Goal: Check status: Check status

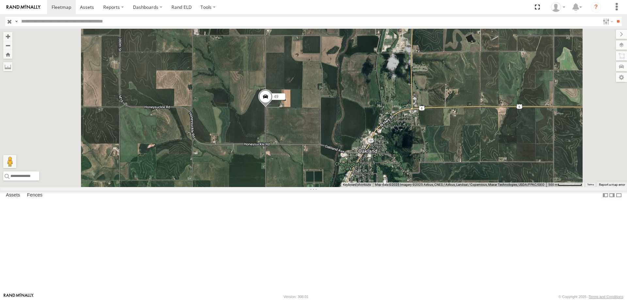
click at [273, 107] on span at bounding box center [265, 98] width 14 height 18
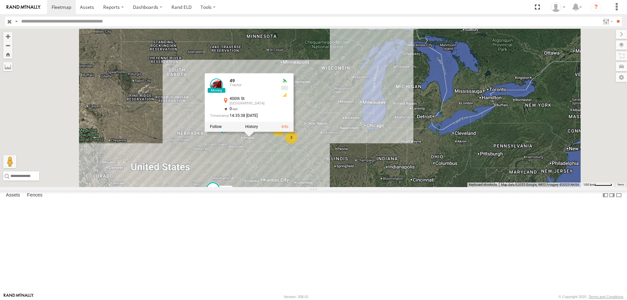
click at [454, 110] on div "545 0055 49 49 Tractor [GEOGRAPHIC_DATA] 41.31809 , -95.42271 0 14:35:38 [DATE]…" at bounding box center [313, 108] width 627 height 158
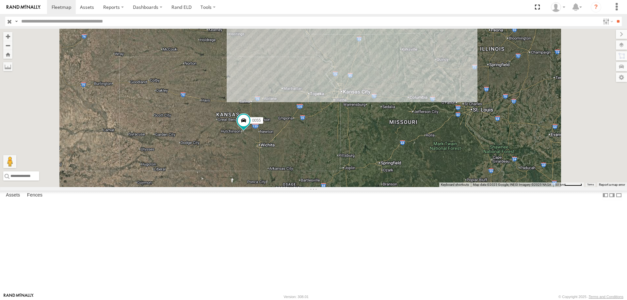
drag, startPoint x: 479, startPoint y: 133, endPoint x: 435, endPoint y: 178, distance: 62.8
click at [435, 178] on div "545 0055 49 2 47 2" at bounding box center [313, 108] width 627 height 158
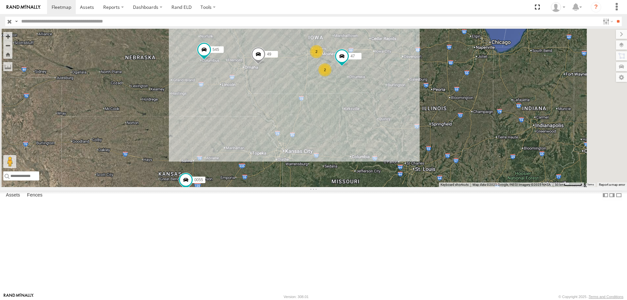
drag, startPoint x: 400, startPoint y: 160, endPoint x: 373, endPoint y: 189, distance: 39.7
click at [373, 187] on div "545 0055 49 2 47 2" at bounding box center [313, 108] width 627 height 158
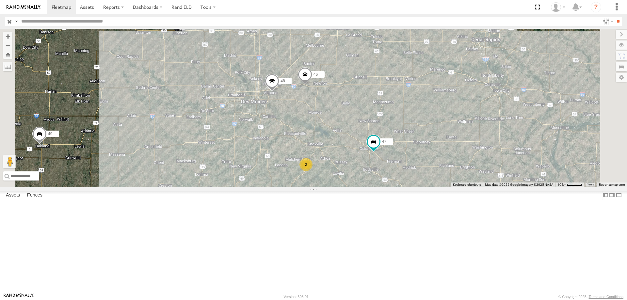
click at [312, 85] on span at bounding box center [305, 76] width 14 height 18
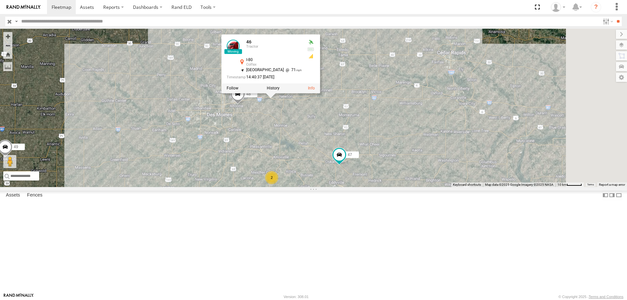
click at [351, 169] on div "545 0055 47 49 48 46 2 46 Tractor I-80 Colfax 41.69312 , -93.18668 [GEOGRAPHIC_…" at bounding box center [313, 108] width 627 height 158
click at [244, 105] on span at bounding box center [237, 96] width 14 height 18
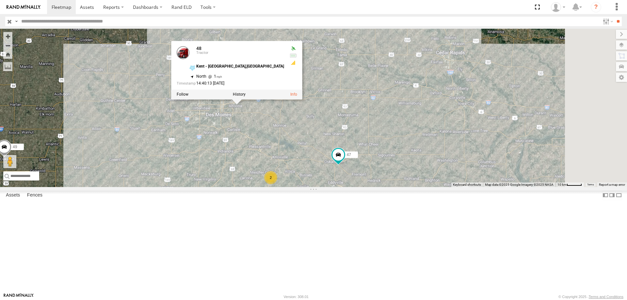
click at [342, 165] on div "545 0055 47 49 48 46 2 48 Tractor [GEOGRAPHIC_DATA] - [GEOGRAPHIC_DATA],[GEOGRA…" at bounding box center [313, 108] width 627 height 158
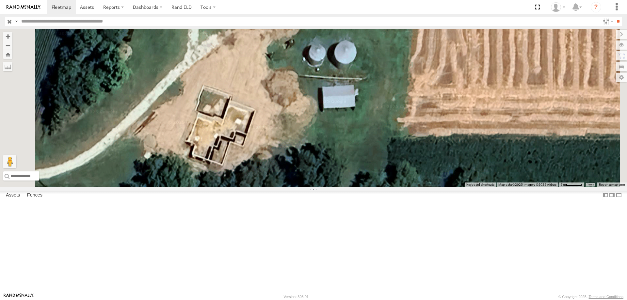
drag, startPoint x: 264, startPoint y: 226, endPoint x: 337, endPoint y: 187, distance: 82.9
click at [337, 187] on div "48 46 545 0055 47 49" at bounding box center [313, 108] width 627 height 158
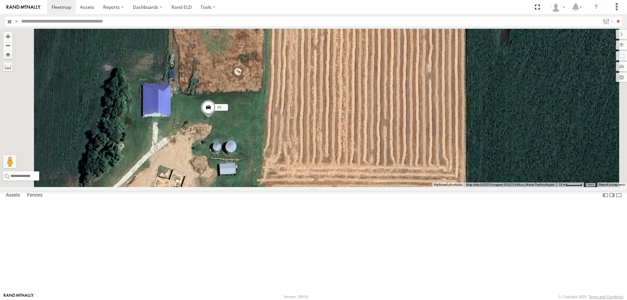
click at [268, 187] on div "48 46 545 0055 47 49" at bounding box center [313, 108] width 627 height 158
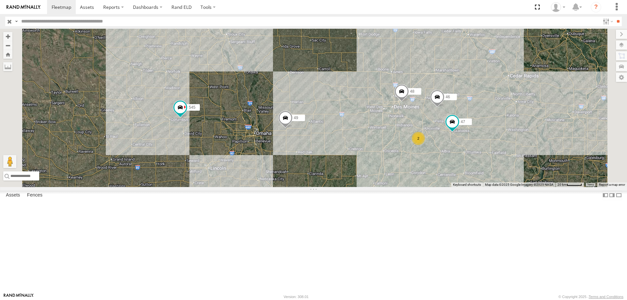
drag, startPoint x: 497, startPoint y: 188, endPoint x: 440, endPoint y: 175, distance: 58.6
click at [442, 177] on div "48 46 545 0055 47 49 2" at bounding box center [313, 108] width 627 height 158
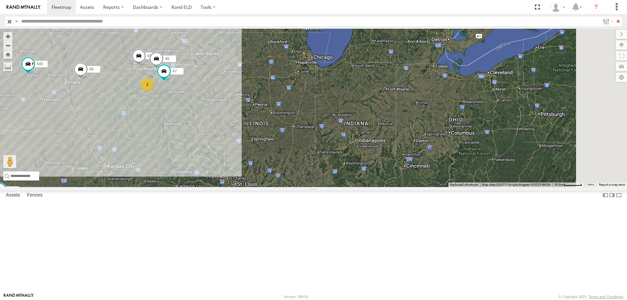
drag, startPoint x: 507, startPoint y: 215, endPoint x: 374, endPoint y: 163, distance: 143.0
click at [374, 163] on div "48 46 545 0055 47 49 2" at bounding box center [313, 108] width 627 height 158
